Goal: Information Seeking & Learning: Learn about a topic

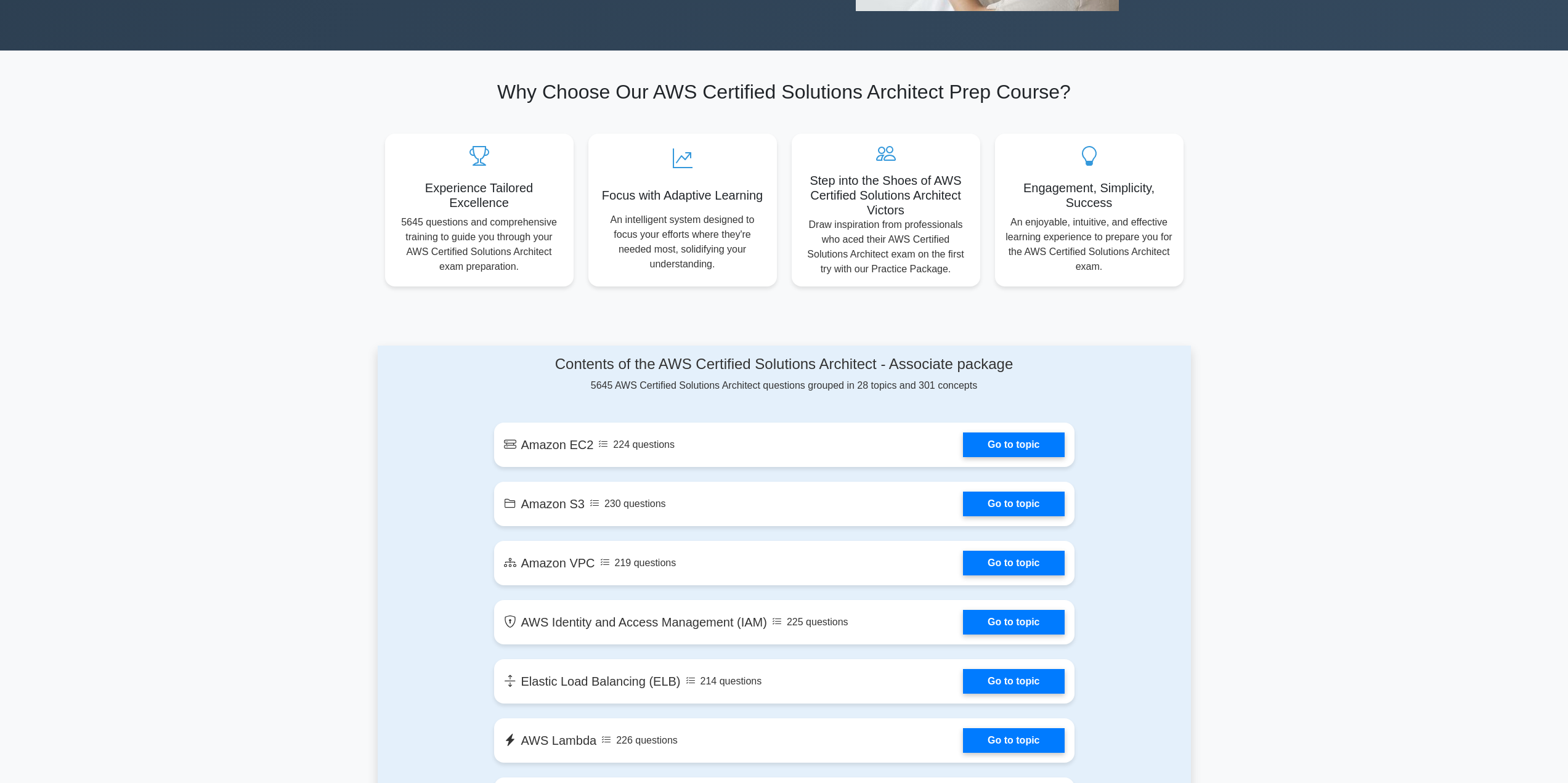
scroll to position [123, 0]
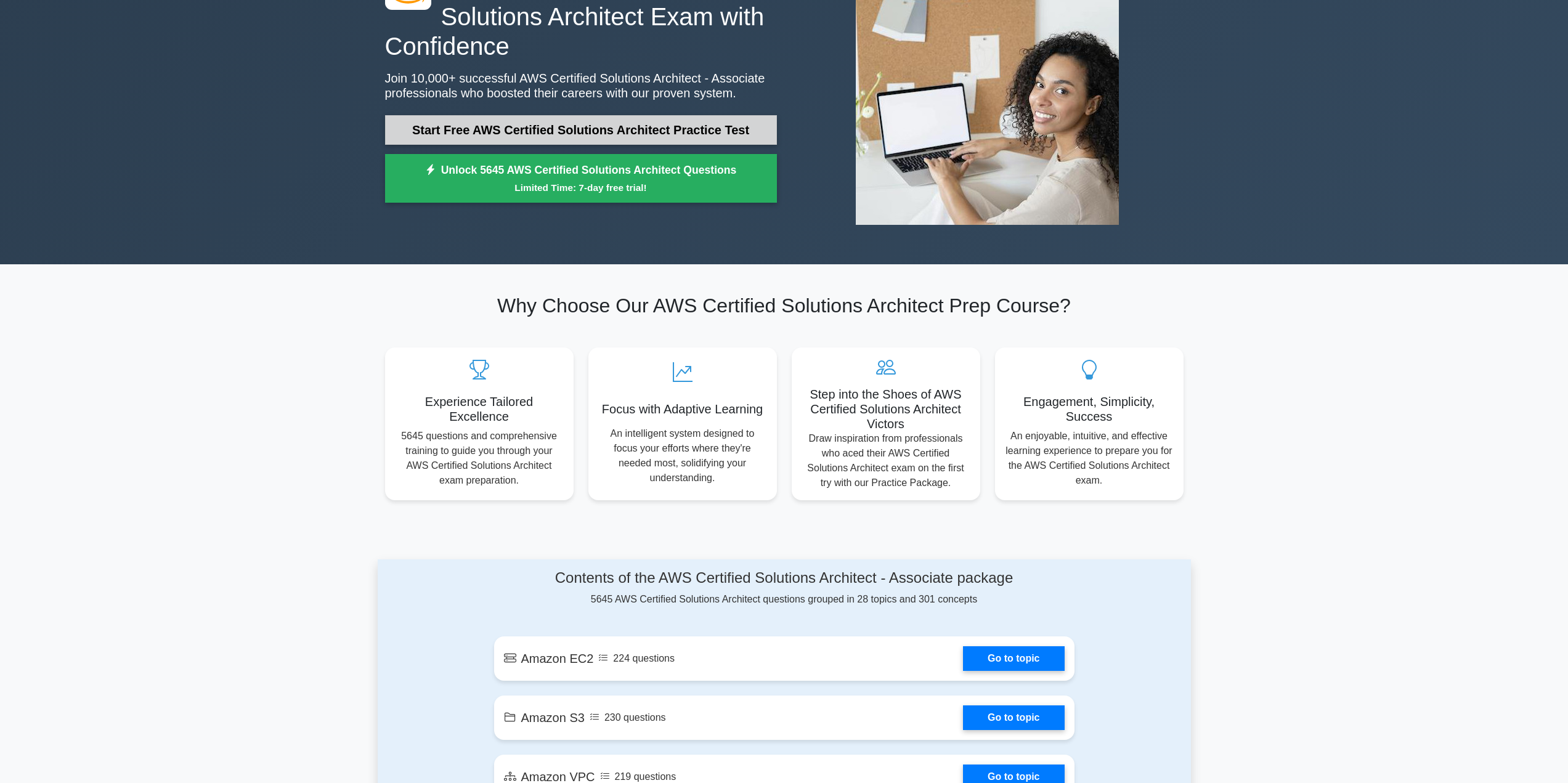
click at [702, 140] on link "Start Free AWS Certified Solutions Architect Practice Test" at bounding box center [581, 130] width 392 height 30
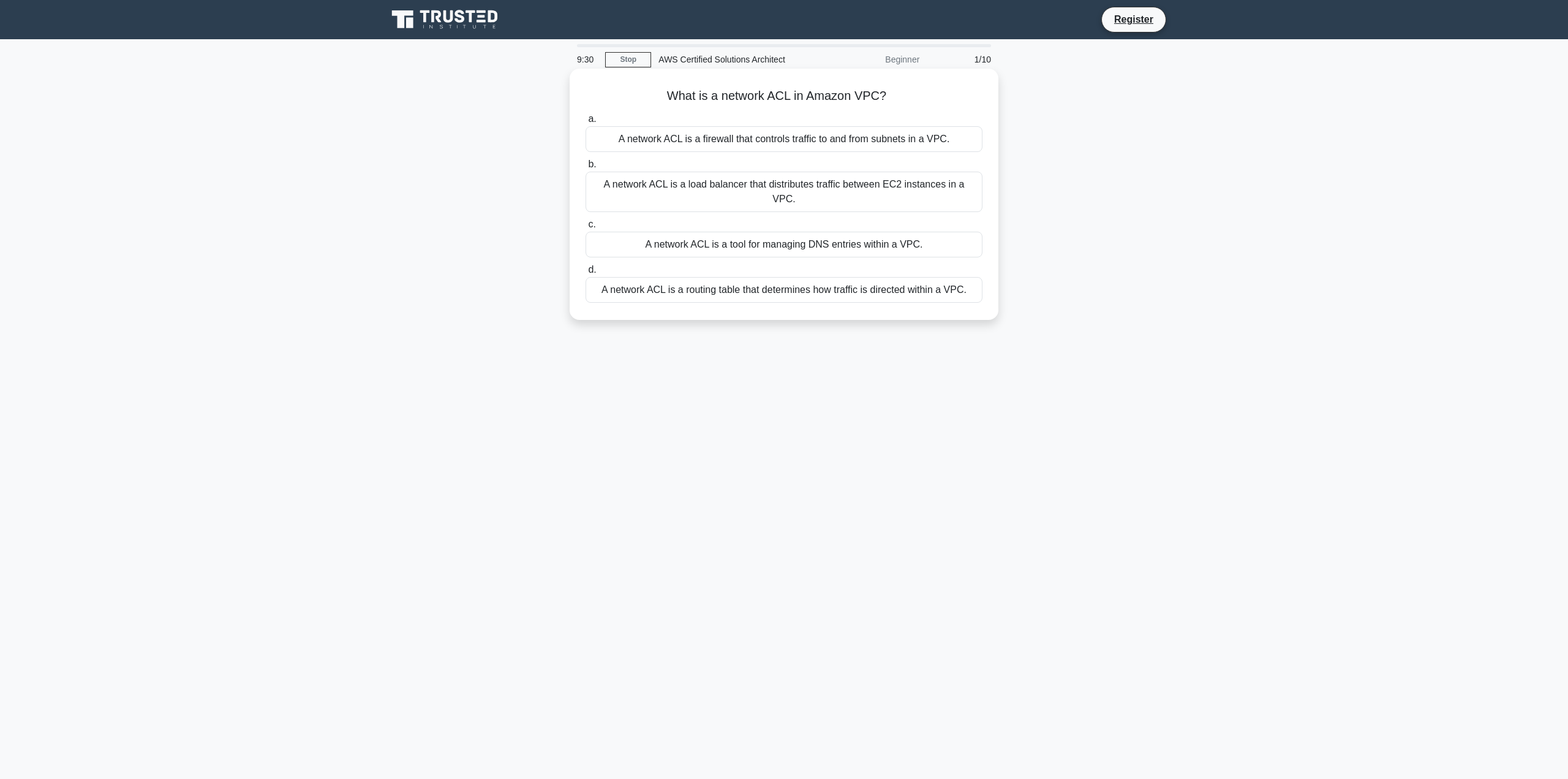
click at [895, 140] on div "A network ACL is a firewall that controls traffic to and from subnets in a VPC." at bounding box center [784, 139] width 397 height 26
click at [585, 123] on input "a. A network ACL is a firewall that controls traffic to and from subnets in a V…" at bounding box center [585, 119] width 0 height 8
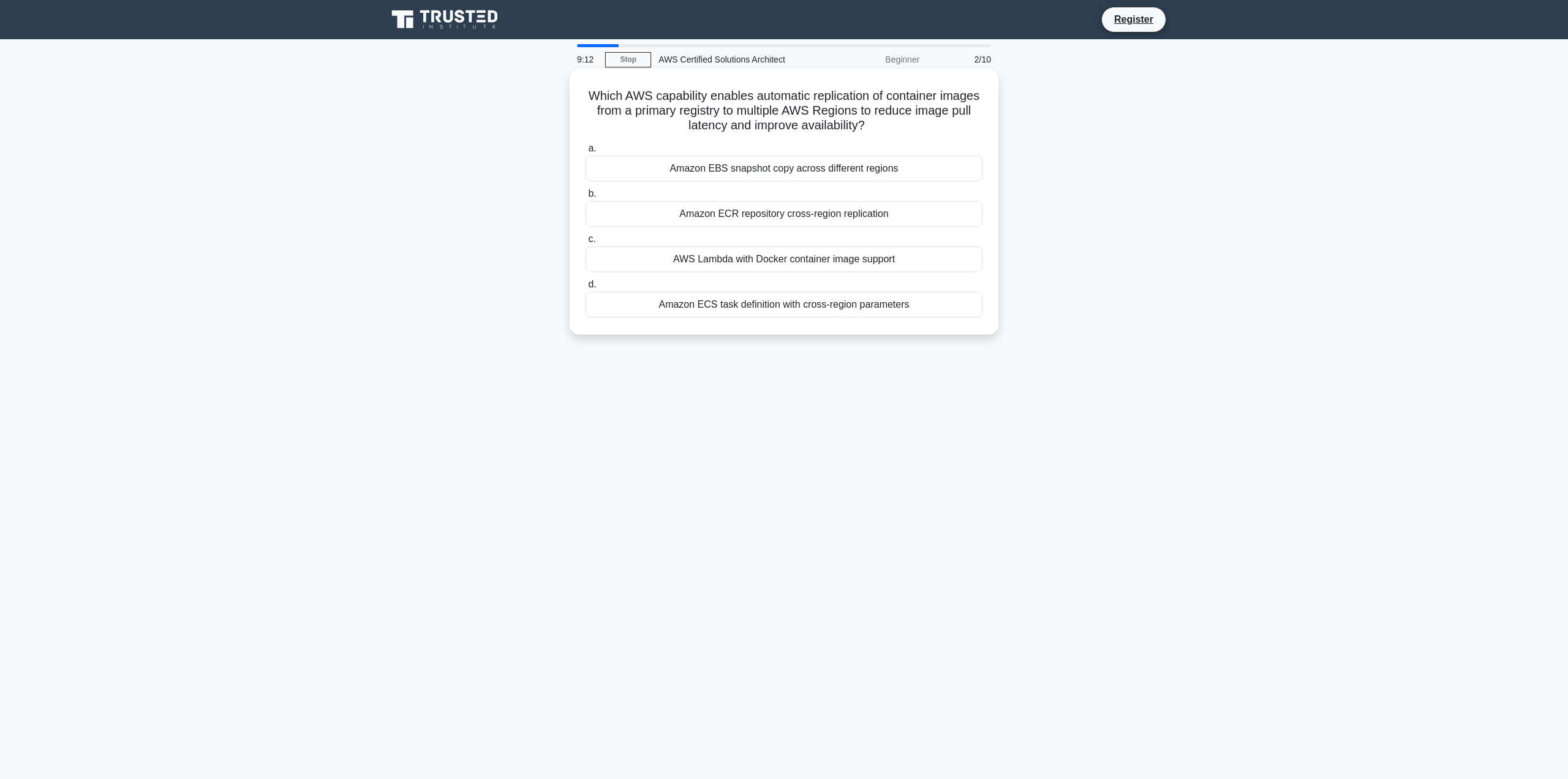
click at [825, 312] on div "Amazon ECS task definition with cross-region parameters" at bounding box center [784, 305] width 397 height 26
click at [585, 289] on input "d. Amazon ECS task definition with cross-region parameters" at bounding box center [585, 285] width 0 height 8
